Goal: Task Accomplishment & Management: Manage account settings

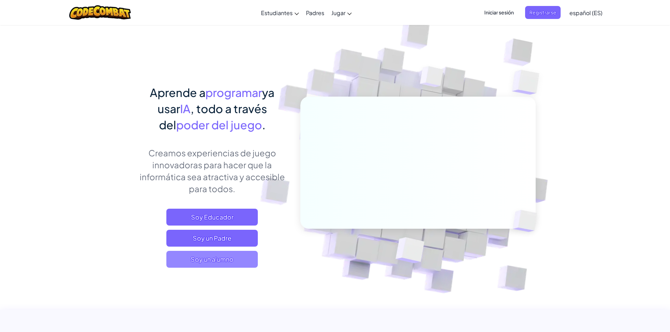
click at [228, 264] on span "Soy un alumno" at bounding box center [211, 259] width 91 height 17
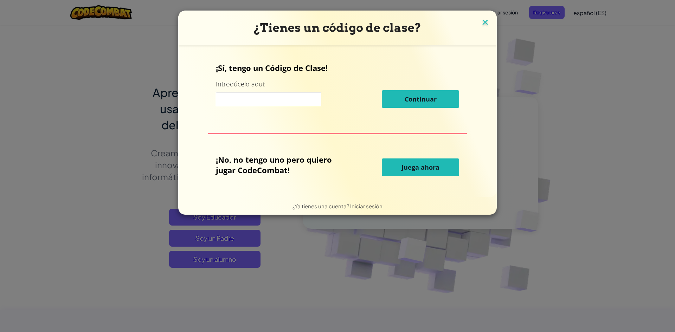
click at [483, 25] on img at bounding box center [485, 23] width 9 height 11
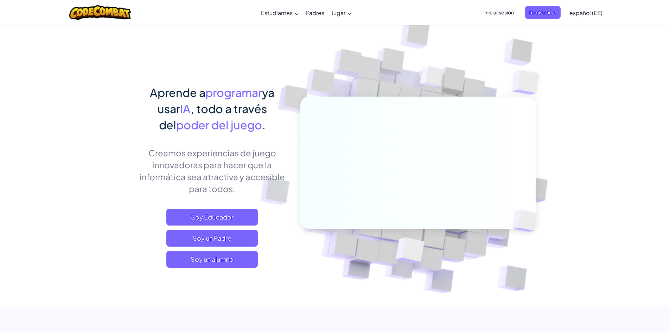
click at [507, 14] on font "Iniciar sesión" at bounding box center [499, 12] width 30 height 6
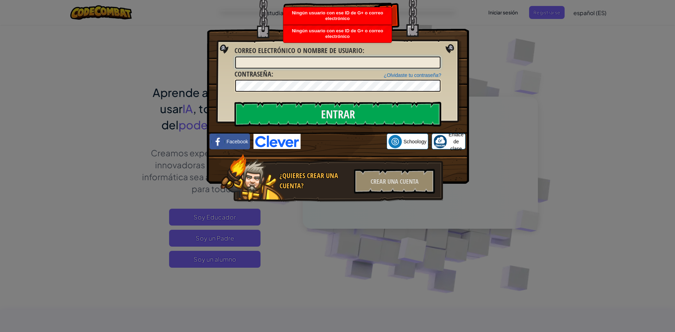
click at [268, 60] on input "Correo electrónico o nombre de usuario :" at bounding box center [337, 63] width 205 height 12
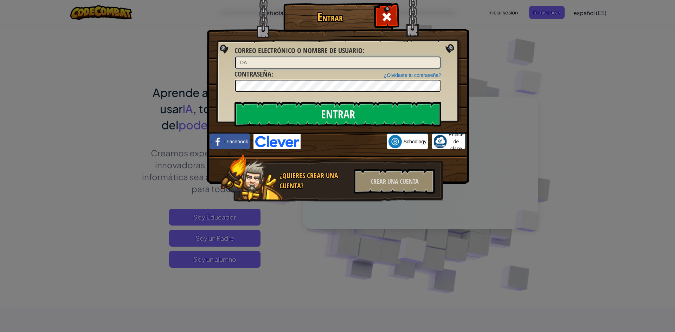
type input "D"
paste input "@"
type input "[EMAIL_ADDRESS][DOMAIN_NAME]"
click at [234, 102] on input "Entrar" at bounding box center [337, 114] width 207 height 25
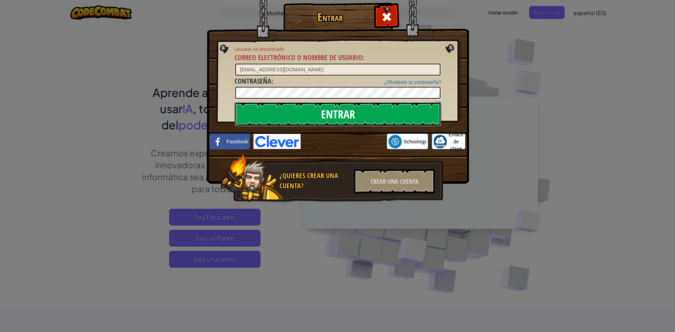
click at [385, 109] on input "Entrar" at bounding box center [337, 114] width 207 height 25
click at [390, 15] on span at bounding box center [386, 16] width 11 height 11
